Goal: Task Accomplishment & Management: Use online tool/utility

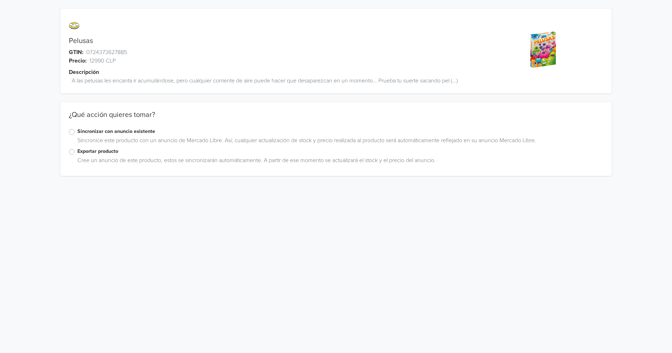
click at [82, 39] on link "Pelusas" at bounding box center [81, 41] width 24 height 9
copy link "Pelusas"
click at [77, 151] on label "Exportar producto" at bounding box center [340, 151] width 526 height 8
click at [0, 0] on input "Exportar producto" at bounding box center [0, 0] width 0 height 0
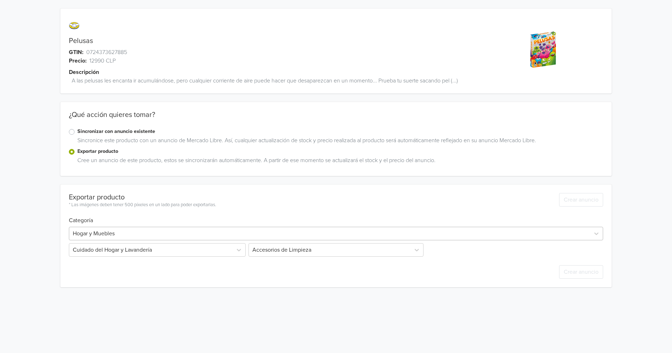
click at [102, 234] on div at bounding box center [330, 233] width 514 height 10
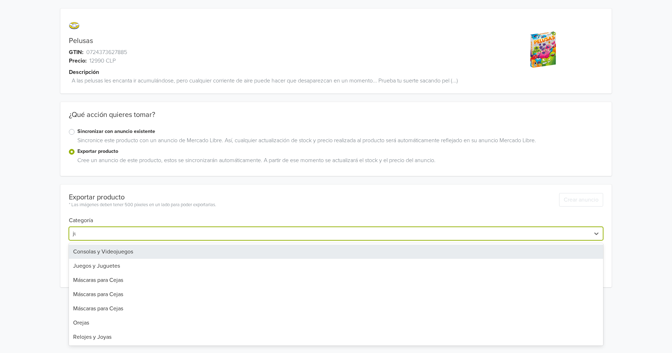
type input "jue"
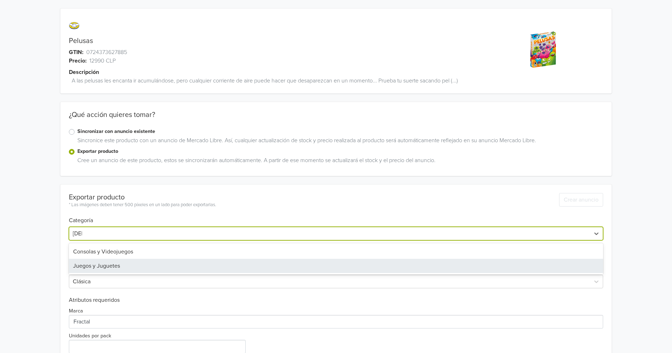
click at [97, 262] on div "Juegos y Juguetes" at bounding box center [336, 266] width 535 height 14
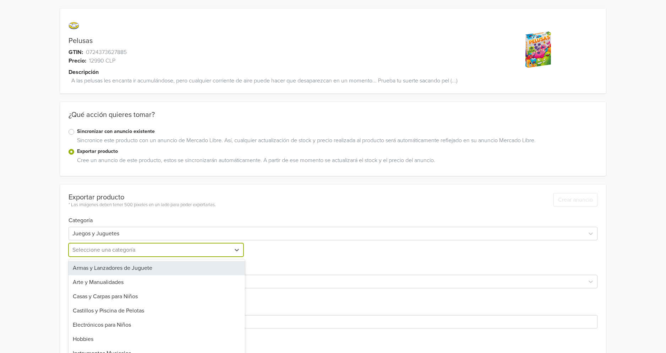
scroll to position [16, 0]
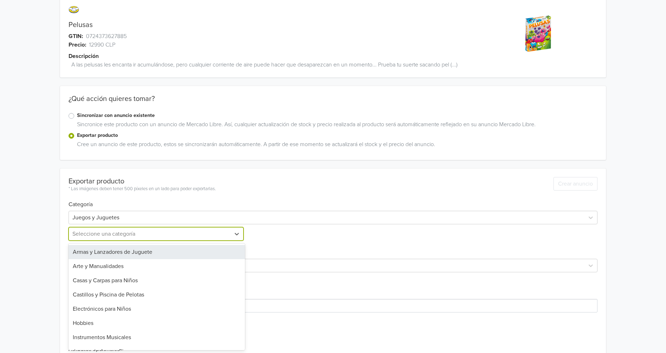
click at [96, 240] on div "25 results available. Use Up and Down to choose options, press Enter to select …" at bounding box center [157, 233] width 177 height 13
type input "jue"
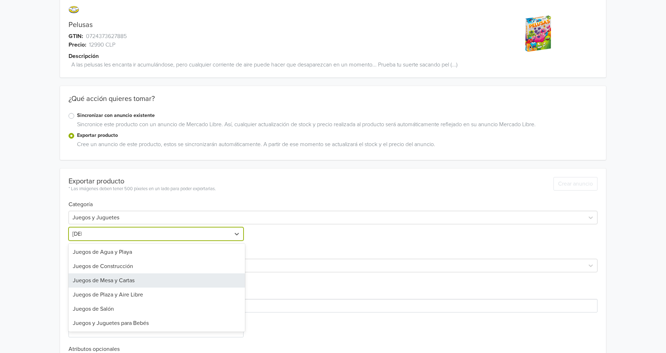
click at [114, 277] on div "Juegos de Mesa y Cartas" at bounding box center [157, 280] width 177 height 14
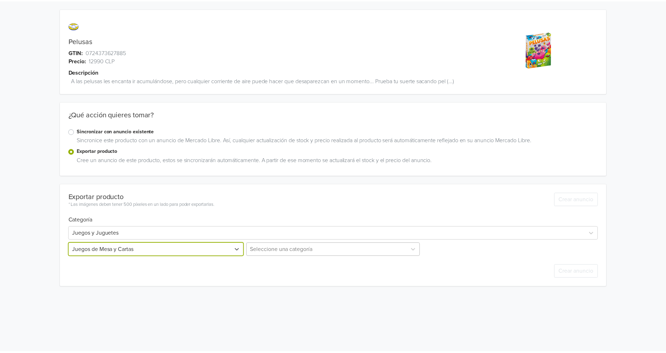
scroll to position [13, 0]
click at [265, 254] on div "Seleccione una categoría" at bounding box center [333, 249] width 177 height 13
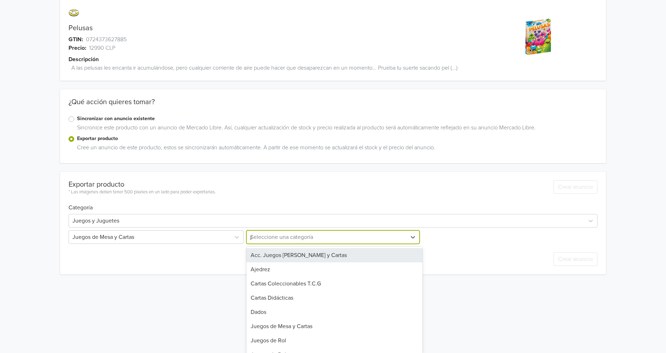
scroll to position [0, 0]
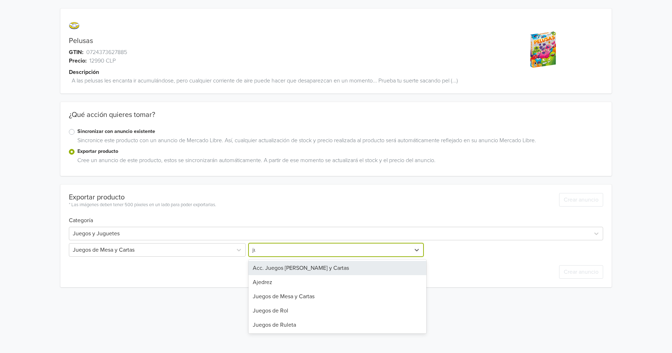
type input "jue"
click at [284, 277] on div "Juegos de Mesa y Cartas" at bounding box center [338, 282] width 178 height 14
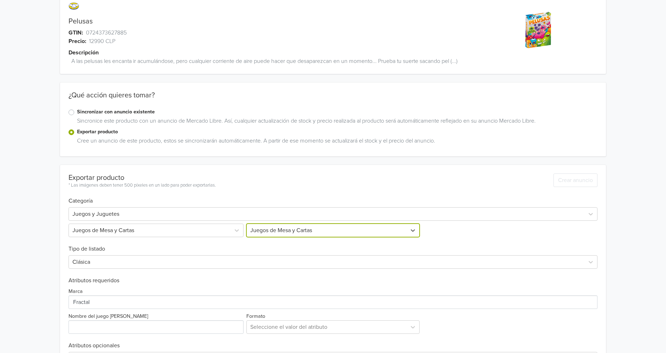
scroll to position [52, 0]
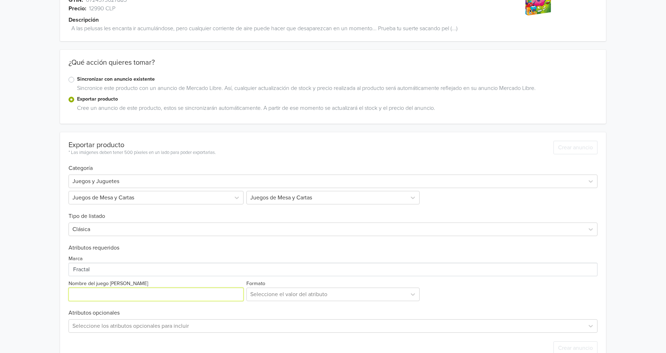
click at [115, 297] on input "Nombre del juego [PERSON_NAME]" at bounding box center [156, 293] width 175 height 13
paste input "Pelusas"
type input "Pelusas"
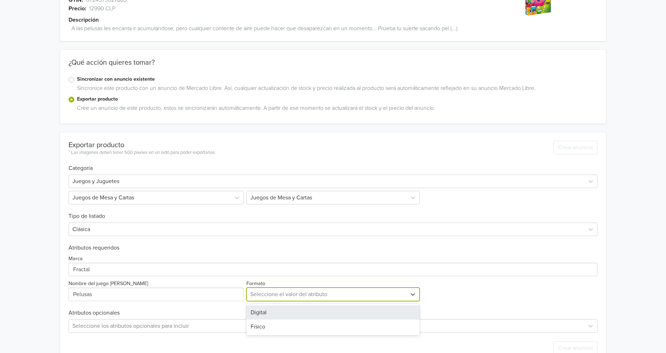
click at [298, 299] on div at bounding box center [326, 294] width 153 height 10
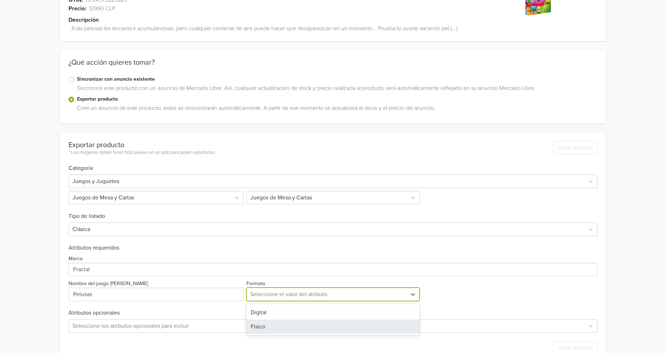
click at [283, 321] on div "Físico" at bounding box center [333, 326] width 174 height 14
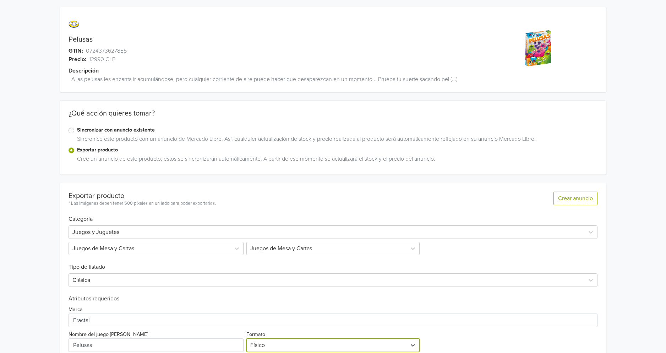
scroll to position [0, 0]
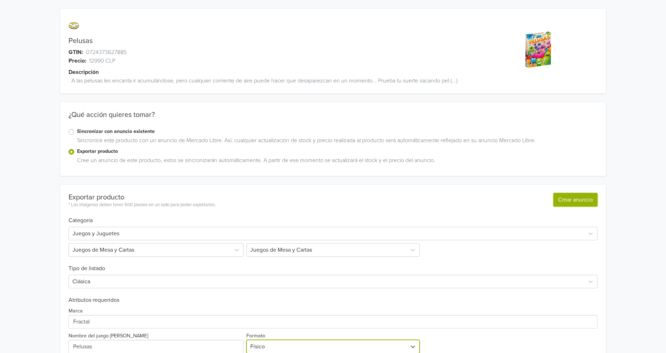
click at [584, 202] on button "Crear anuncio" at bounding box center [576, 199] width 44 height 13
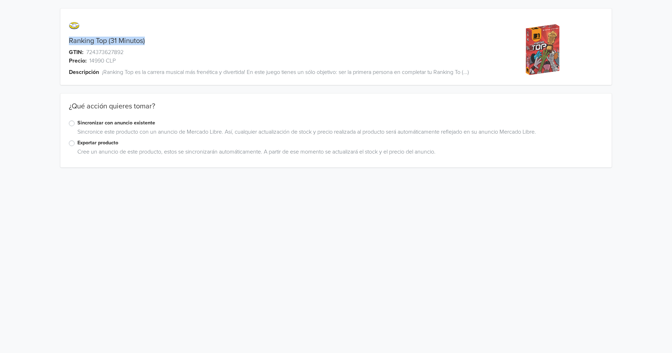
drag, startPoint x: 70, startPoint y: 39, endPoint x: 145, endPoint y: 41, distance: 74.6
click at [145, 41] on link "Ranking Top (31 Minutos)" at bounding box center [107, 41] width 76 height 9
copy link "Ranking Top (31 Minutos)"
click at [73, 140] on div "Exportar producto" at bounding box center [336, 143] width 535 height 9
click at [77, 141] on label "Exportar producto" at bounding box center [340, 143] width 526 height 8
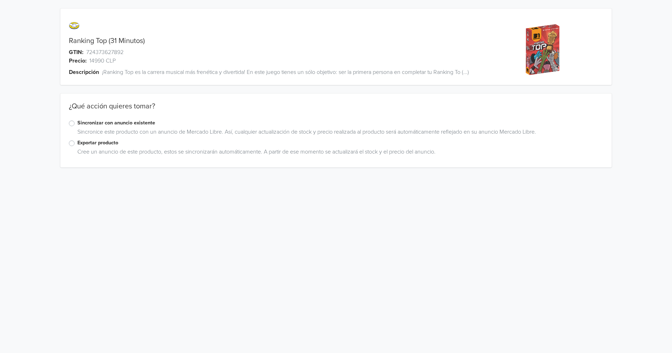
click at [0, 0] on input "Exportar producto" at bounding box center [0, 0] width 0 height 0
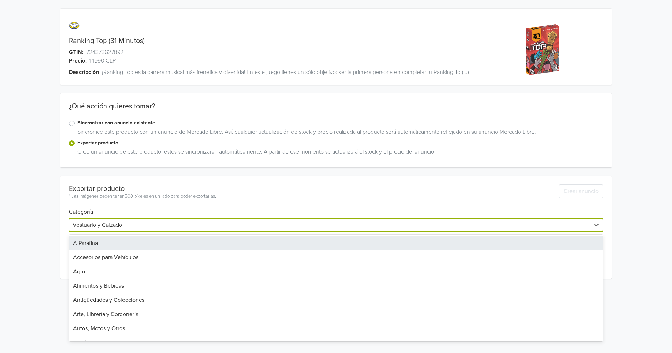
click at [91, 226] on div at bounding box center [330, 225] width 514 height 10
type input "[DEMOGRAPHIC_DATA]"
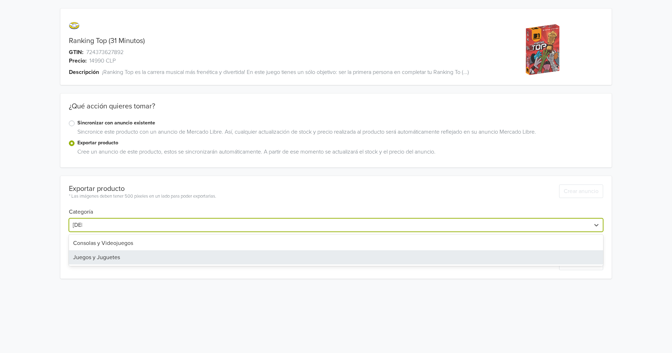
click at [91, 259] on div "Juegos y Juguetes" at bounding box center [336, 257] width 535 height 14
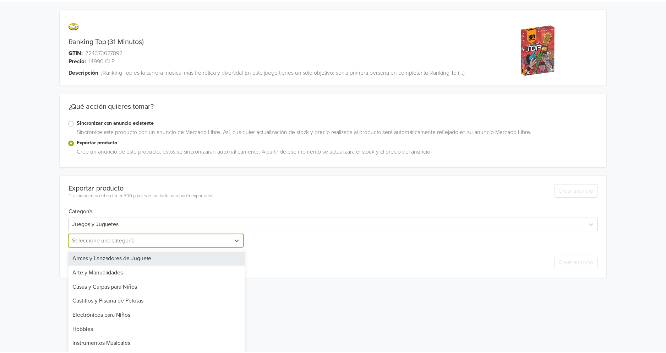
scroll to position [5, 0]
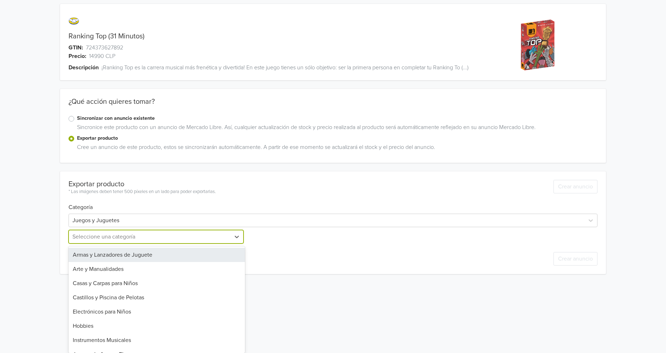
click at [93, 244] on div "Exportar producto * Las imágenes deben tener 500 píxeles en un lado para poder …" at bounding box center [333, 222] width 529 height 103
type input "[DEMOGRAPHIC_DATA]"
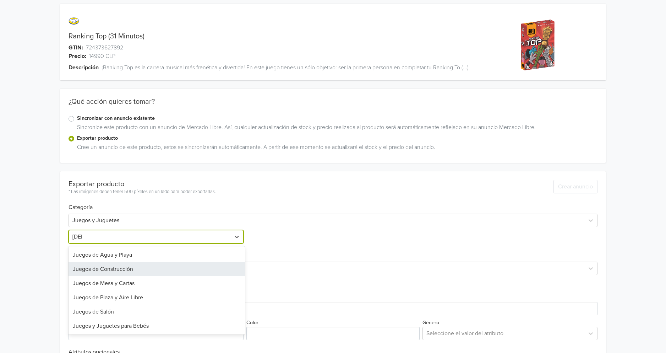
click at [123, 282] on div "Juegos de Mesa y Cartas" at bounding box center [157, 283] width 177 height 14
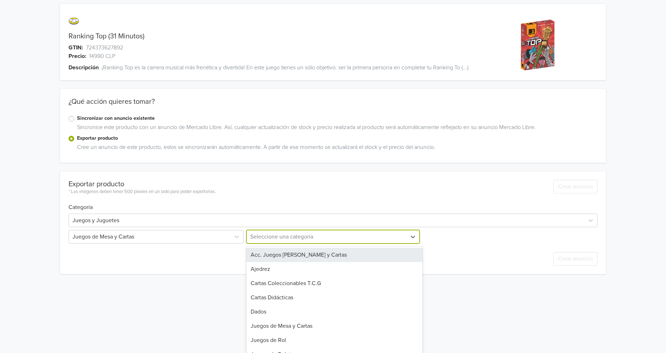
click at [282, 238] on div at bounding box center [326, 237] width 153 height 10
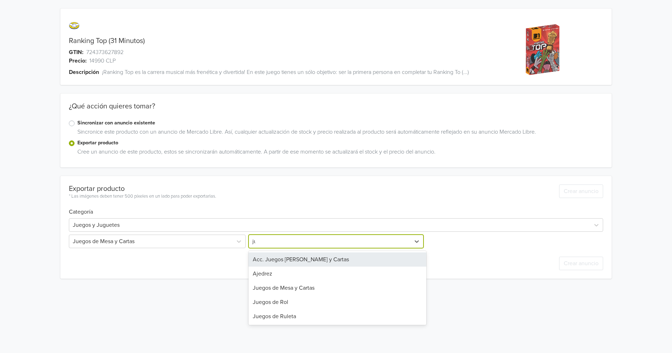
type input "[DEMOGRAPHIC_DATA]"
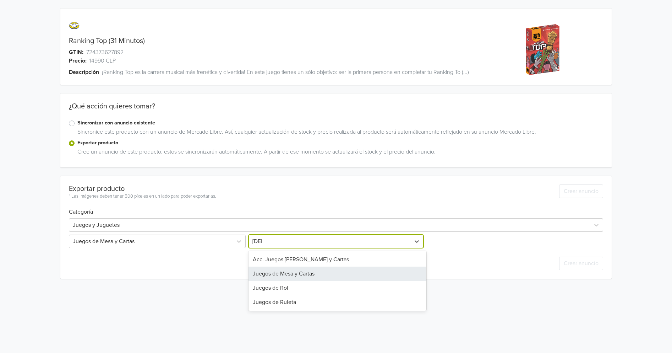
click at [286, 268] on div "Juegos de Mesa y Cartas" at bounding box center [338, 273] width 178 height 14
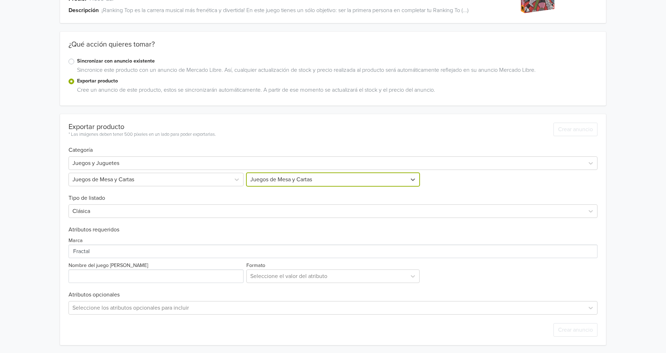
scroll to position [63, 0]
click at [97, 272] on input "Nombre del juego [PERSON_NAME]" at bounding box center [156, 274] width 175 height 13
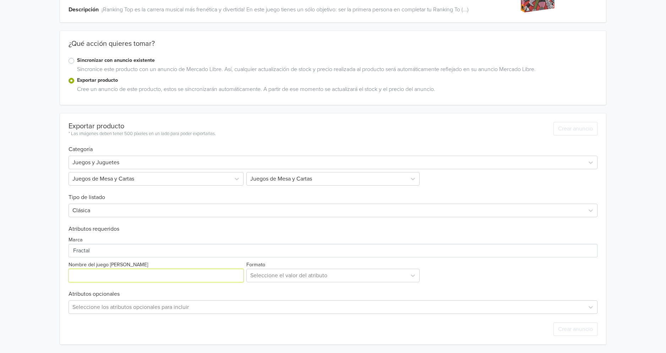
paste input "Ranking Top (31 Minutos)"
type input "Ranking Top (31 Minutos)"
click at [276, 277] on div at bounding box center [326, 275] width 153 height 10
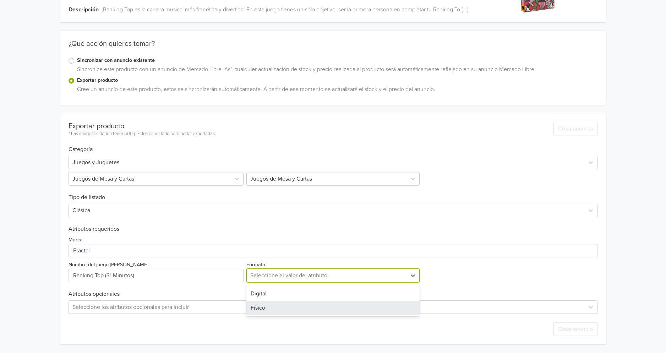
click at [276, 303] on div "Físico" at bounding box center [333, 307] width 174 height 14
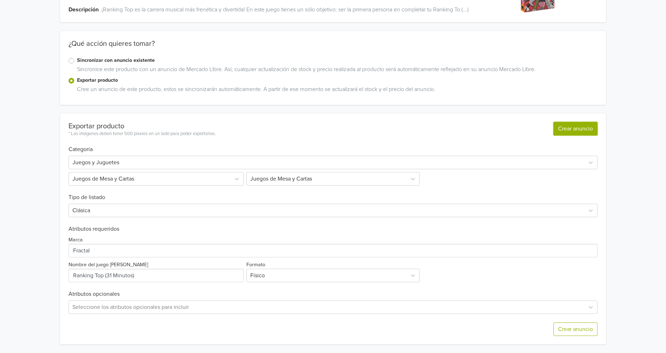
click at [575, 124] on button "Crear anuncio" at bounding box center [576, 128] width 44 height 13
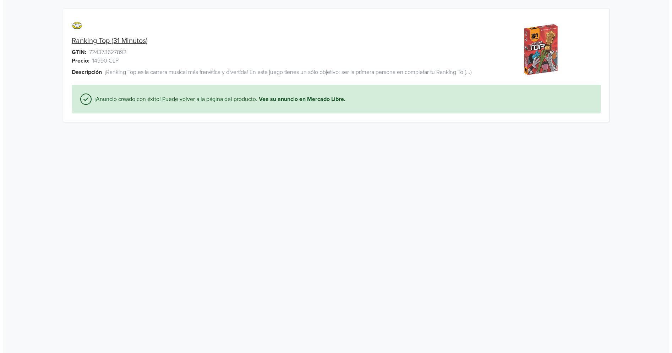
scroll to position [0, 0]
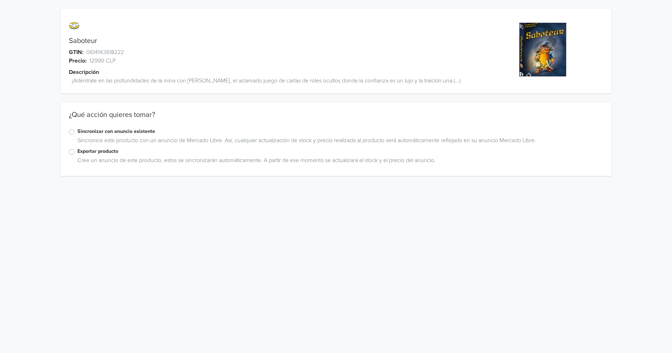
click at [86, 41] on link "Saboteur" at bounding box center [83, 41] width 28 height 9
copy link "Saboteur"
click at [68, 147] on div "Exportar producto Cree un anuncio de este producto, estos se sincronizarán auto…" at bounding box center [336, 157] width 552 height 20
click at [77, 147] on label "Exportar producto" at bounding box center [340, 151] width 526 height 8
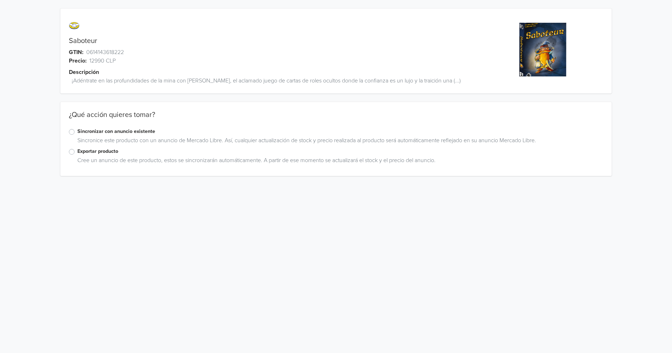
click at [0, 0] on input "Exportar producto" at bounding box center [0, 0] width 0 height 0
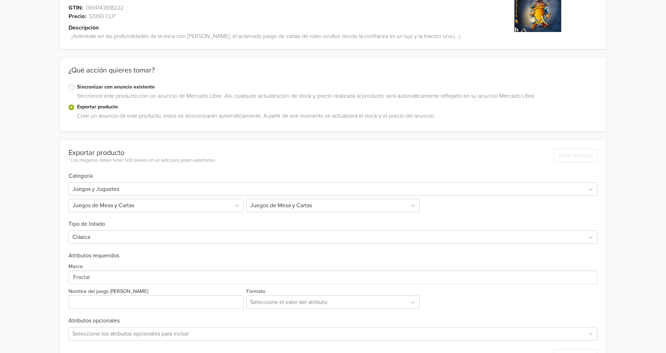
scroll to position [63, 0]
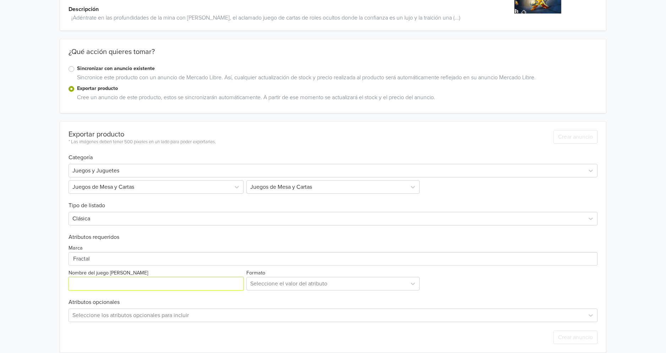
click at [118, 277] on input "Nombre del juego [PERSON_NAME]" at bounding box center [156, 283] width 175 height 13
paste input "Saboteur"
type input "Saboteur"
click at [304, 278] on div at bounding box center [326, 283] width 153 height 10
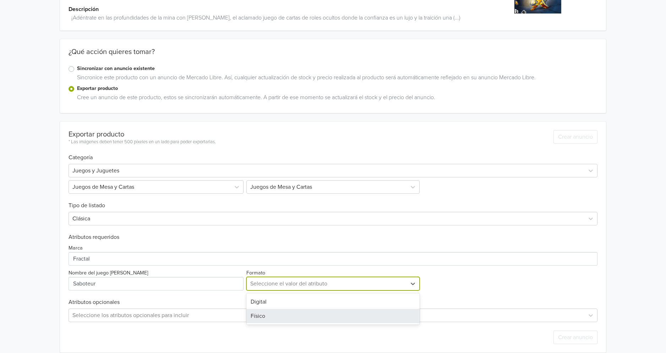
click at [278, 309] on div "Físico" at bounding box center [333, 316] width 174 height 14
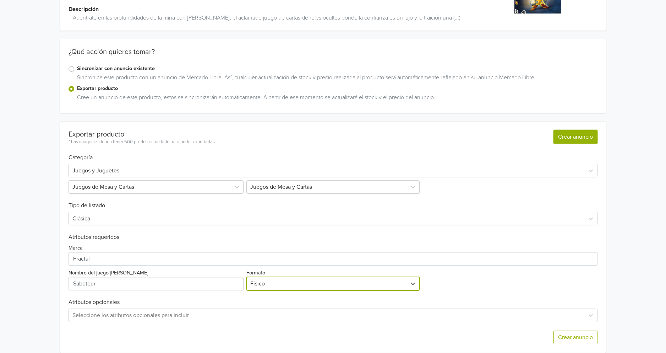
click at [574, 130] on button "Crear anuncio" at bounding box center [576, 136] width 44 height 13
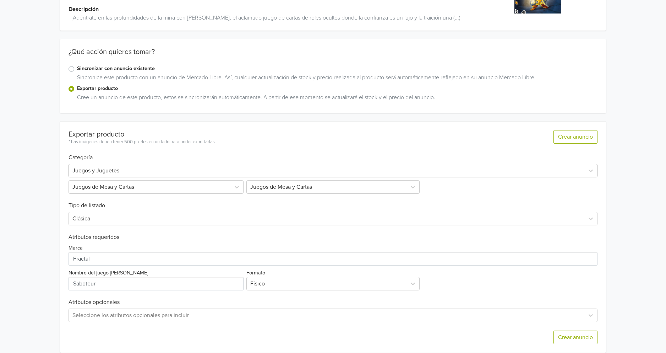
scroll to position [0, 0]
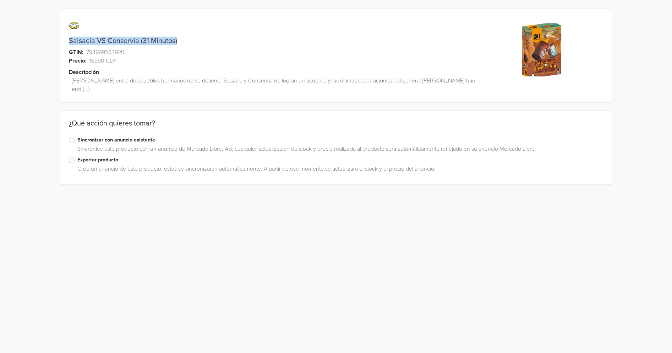
drag, startPoint x: 67, startPoint y: 41, endPoint x: 178, endPoint y: 43, distance: 110.5
click at [178, 43] on div "Salsacia VS Conservia (31 Minutos)" at bounding box center [266, 41] width 413 height 9
copy link "Salsacia VS Conservia (31 Minutos)"
click at [75, 156] on div "Exportar producto" at bounding box center [336, 160] width 535 height 9
click at [77, 156] on label "Exportar producto" at bounding box center [340, 160] width 526 height 8
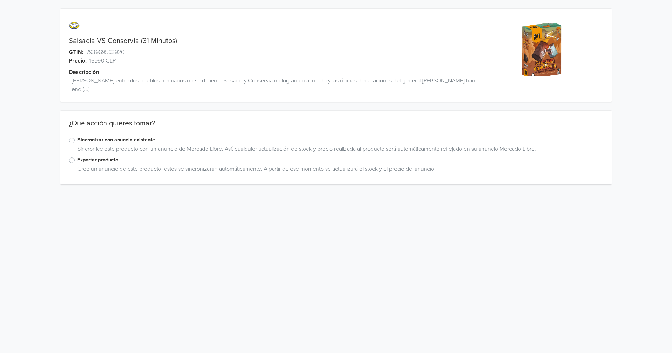
click at [0, 0] on input "Exportar producto" at bounding box center [0, 0] width 0 height 0
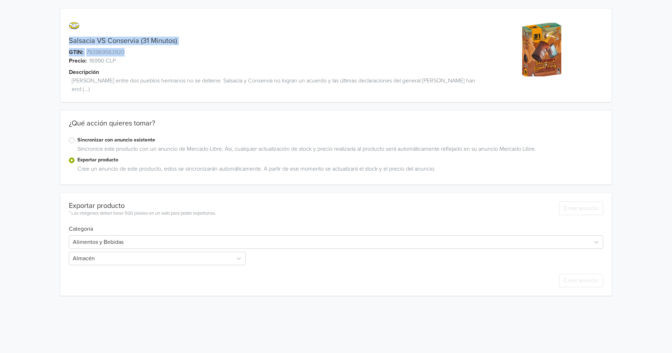
drag, startPoint x: 71, startPoint y: 39, endPoint x: 173, endPoint y: 45, distance: 102.5
click at [173, 45] on div "Salsacia VS Conservia (31 Minutos) GTIN: 793969563920 Precio: 16990 CLP Descrip…" at bounding box center [266, 59] width 413 height 85
click at [179, 40] on div "Salsacia VS Conservia (31 Minutos)" at bounding box center [266, 41] width 413 height 9
drag, startPoint x: 173, startPoint y: 41, endPoint x: 70, endPoint y: 38, distance: 103.0
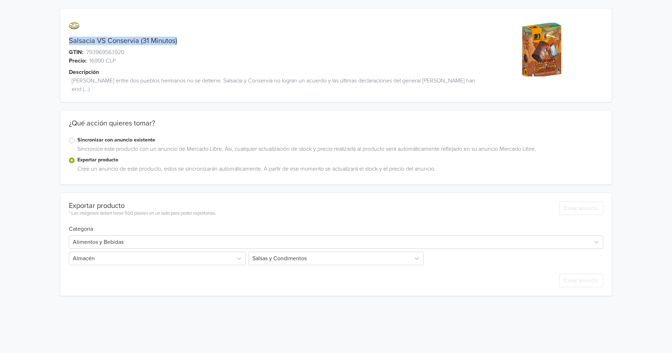
click at [70, 38] on div "Salsacia VS Conservia (31 Minutos)" at bounding box center [266, 41] width 413 height 9
copy link "Salsacia VS Conservia (31 Minutos)"
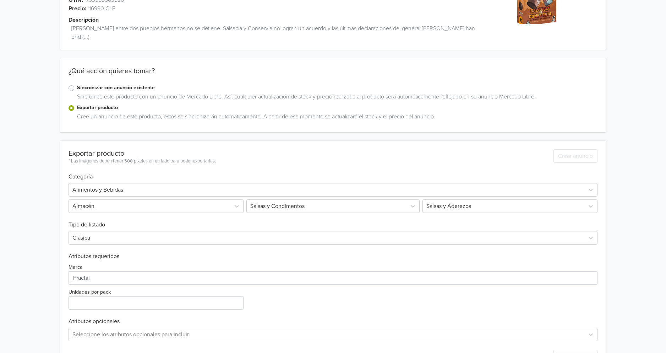
scroll to position [71, 0]
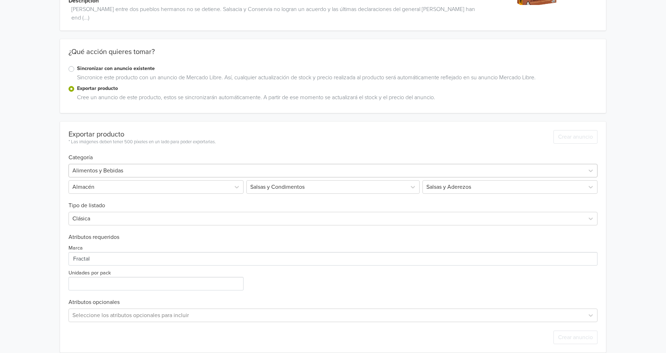
click at [138, 166] on div at bounding box center [326, 171] width 509 height 10
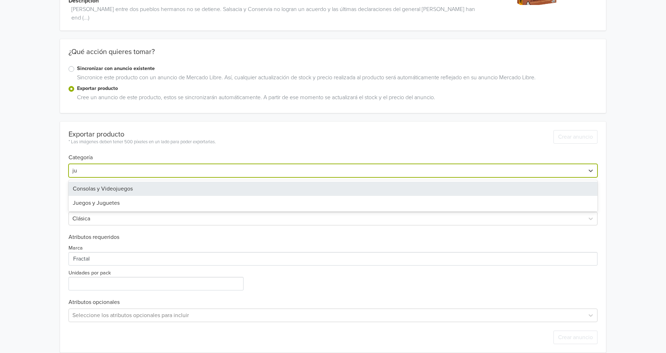
type input "jue"
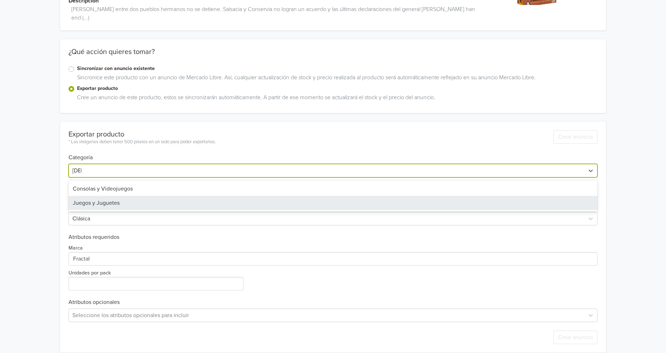
click at [115, 196] on div "Juegos y Juguetes" at bounding box center [333, 203] width 529 height 14
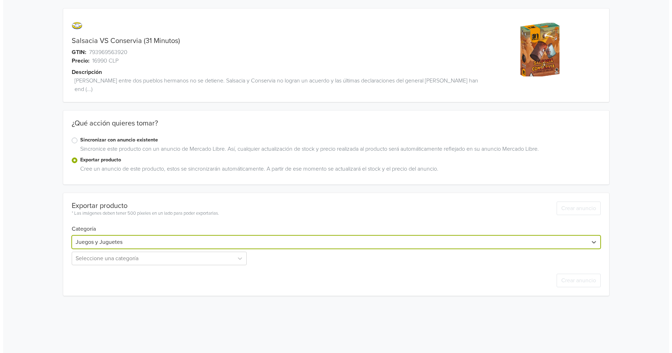
scroll to position [0, 0]
click at [112, 193] on div "Exportar producto * Las imágenes deben tener 500 píxeles en un lado para poder …" at bounding box center [142, 205] width 147 height 24
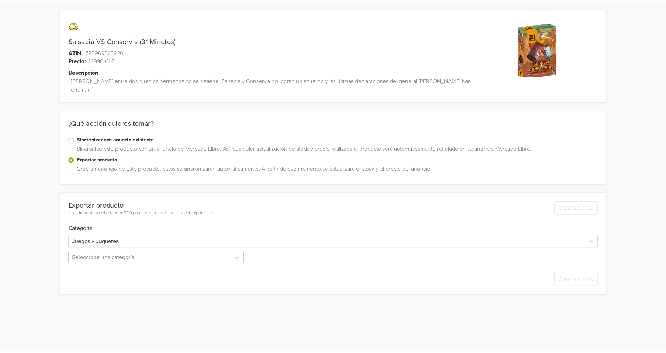
scroll to position [13, 0]
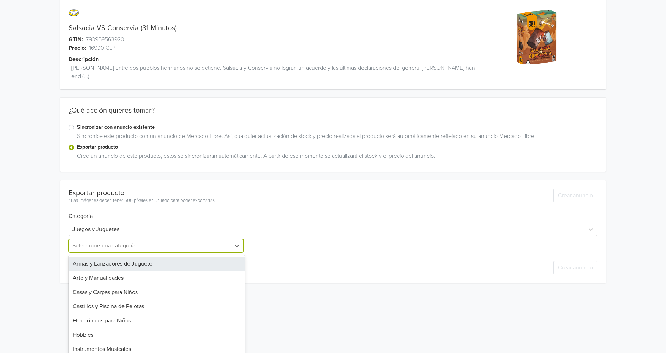
click at [110, 249] on div "25 results available. Use Up and Down to choose options, press Enter to select …" at bounding box center [157, 245] width 177 height 13
type input "jue"
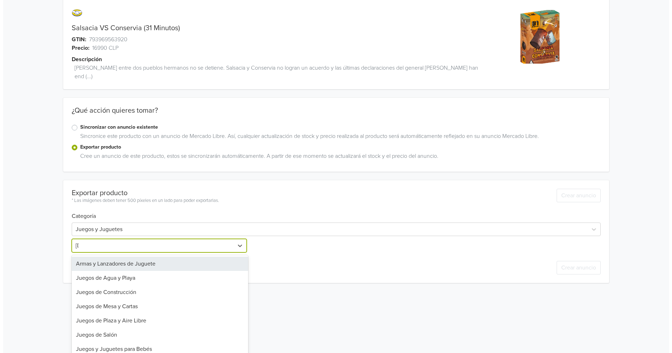
scroll to position [0, 0]
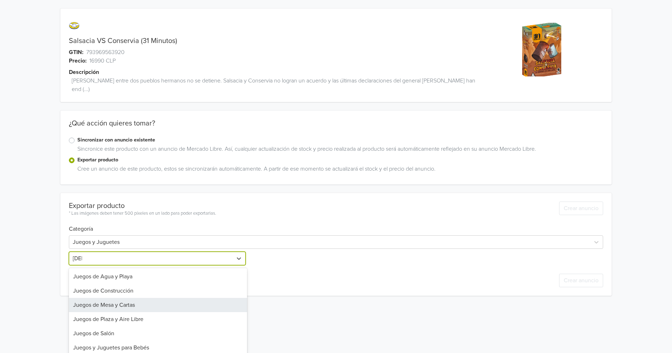
click at [123, 298] on div "Juegos de Mesa y Cartas" at bounding box center [158, 305] width 178 height 14
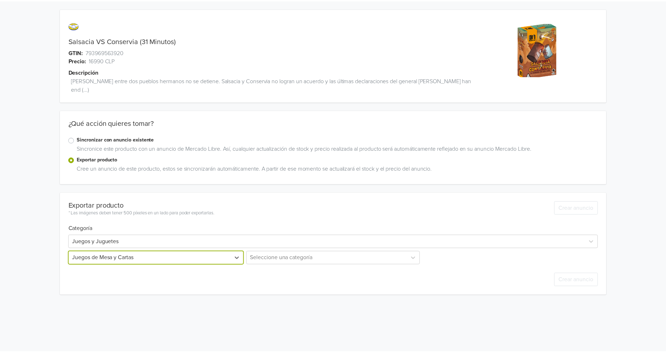
scroll to position [13, 0]
click at [276, 252] on div "Seleccione una categoría" at bounding box center [333, 257] width 177 height 13
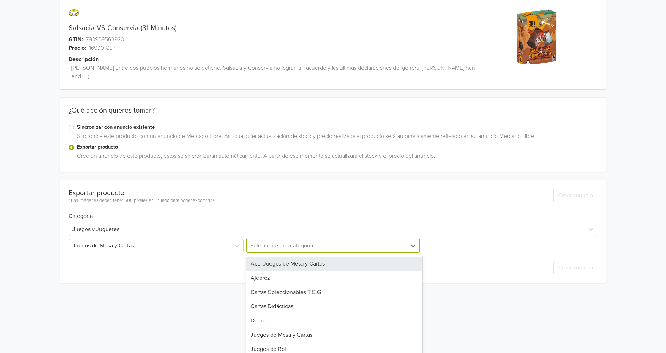
scroll to position [0, 0]
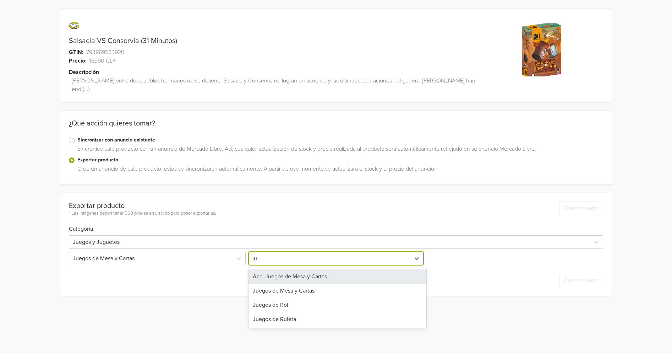
type input "jue"
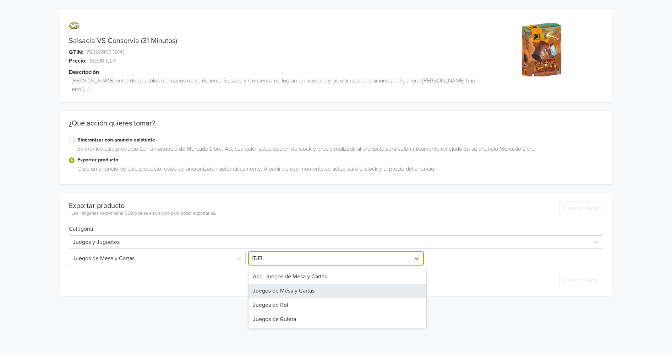
click at [278, 283] on div "Juegos de Mesa y Cartas" at bounding box center [338, 290] width 178 height 14
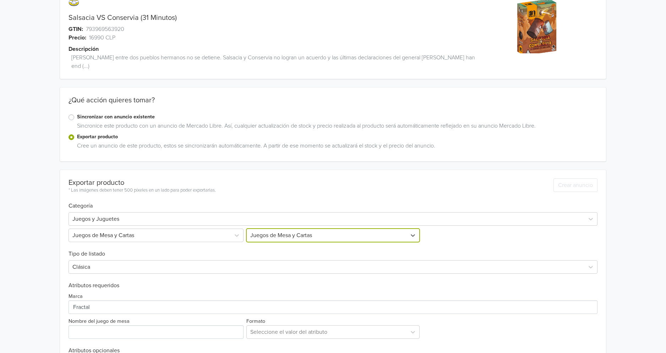
scroll to position [52, 0]
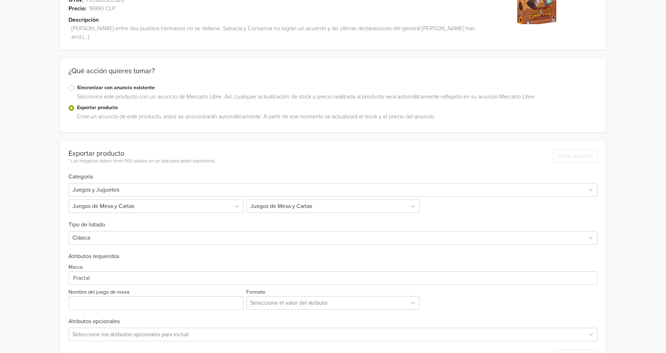
click at [101, 303] on div "Exportar producto * Las imágenes deben tener 500 píxeles en un lado para poder …" at bounding box center [333, 256] width 529 height 231
click at [105, 298] on input "Nombre del juego [PERSON_NAME]" at bounding box center [156, 302] width 175 height 13
paste input "Salsacia VS Conservia (31 Minutos)"
type input "Salsacia VS Conservia (31 Minutos)"
click at [299, 298] on div at bounding box center [326, 303] width 153 height 10
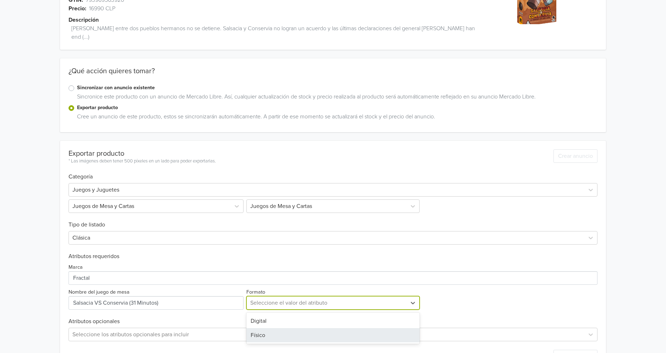
click at [279, 328] on div "Físico" at bounding box center [333, 335] width 174 height 14
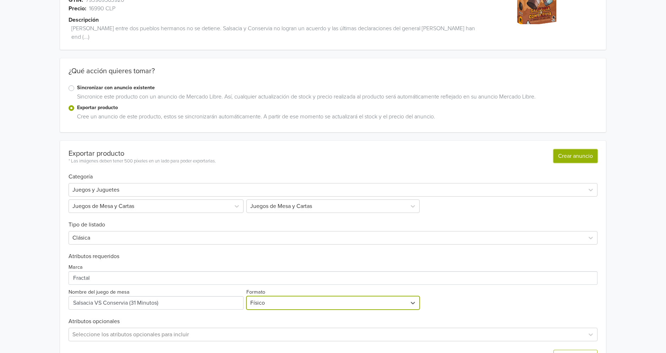
click at [582, 151] on button "Crear anuncio" at bounding box center [576, 155] width 44 height 13
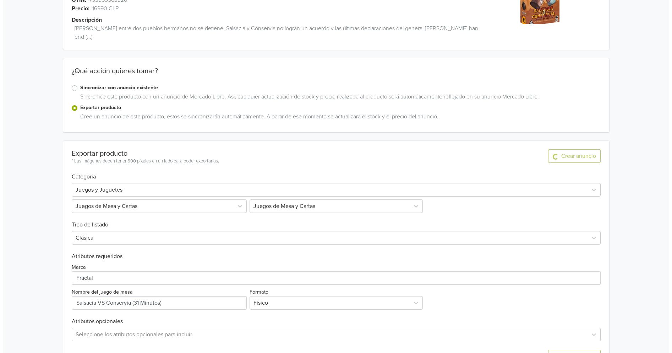
scroll to position [0, 0]
